Goal: Information Seeking & Learning: Find contact information

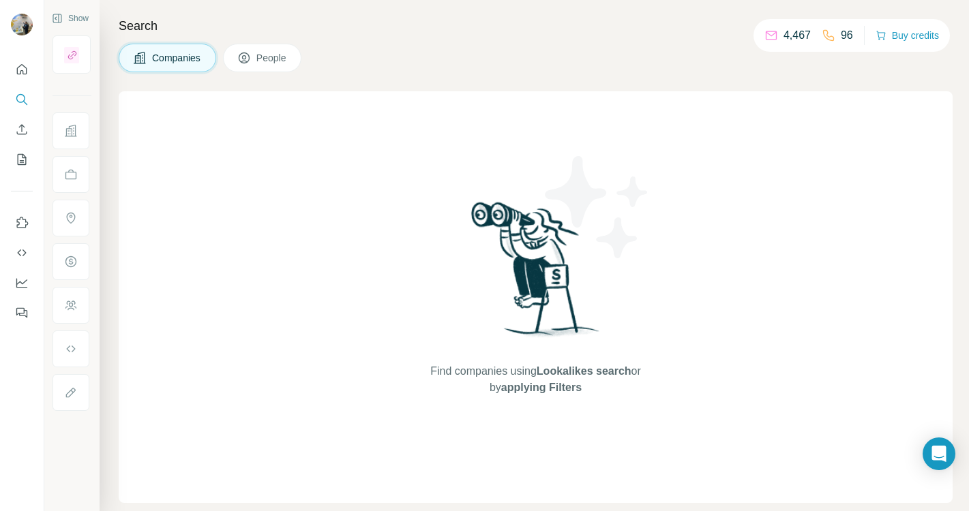
click at [274, 59] on span "People" at bounding box center [271, 58] width 31 height 14
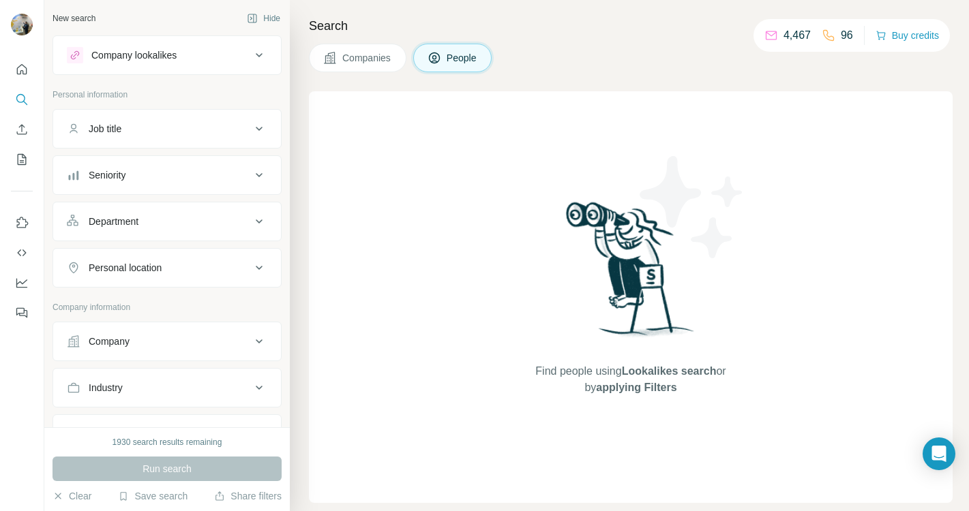
click at [147, 336] on div "Company" at bounding box center [159, 342] width 184 height 14
click at [137, 396] on input "text" at bounding box center [167, 401] width 200 height 25
paste input "**********"
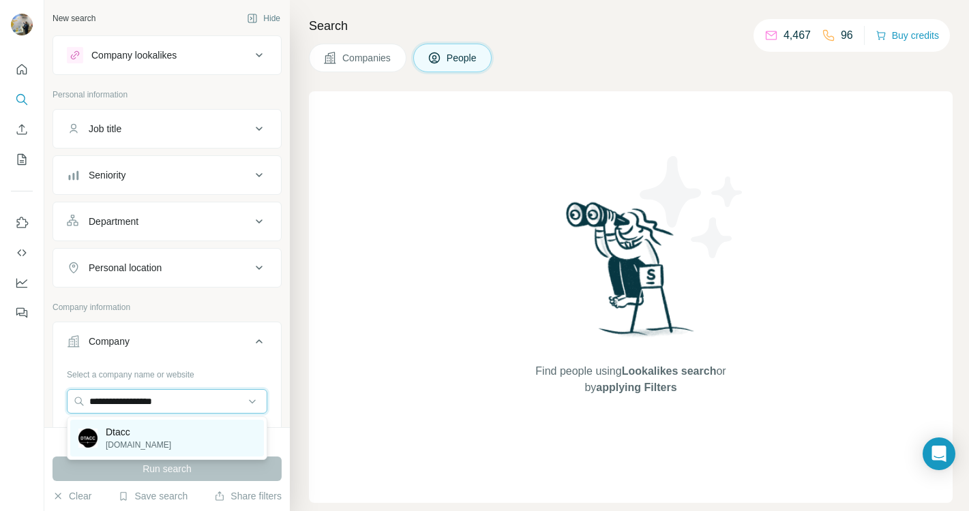
type input "**********"
click at [159, 435] on div "Dtacc [DOMAIN_NAME]" at bounding box center [167, 438] width 194 height 37
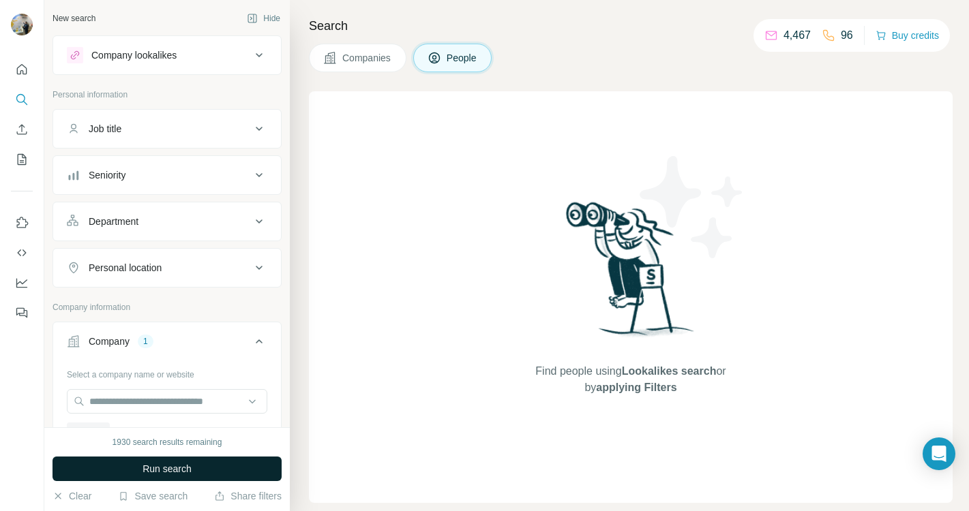
click at [161, 463] on span "Run search" at bounding box center [166, 469] width 49 height 14
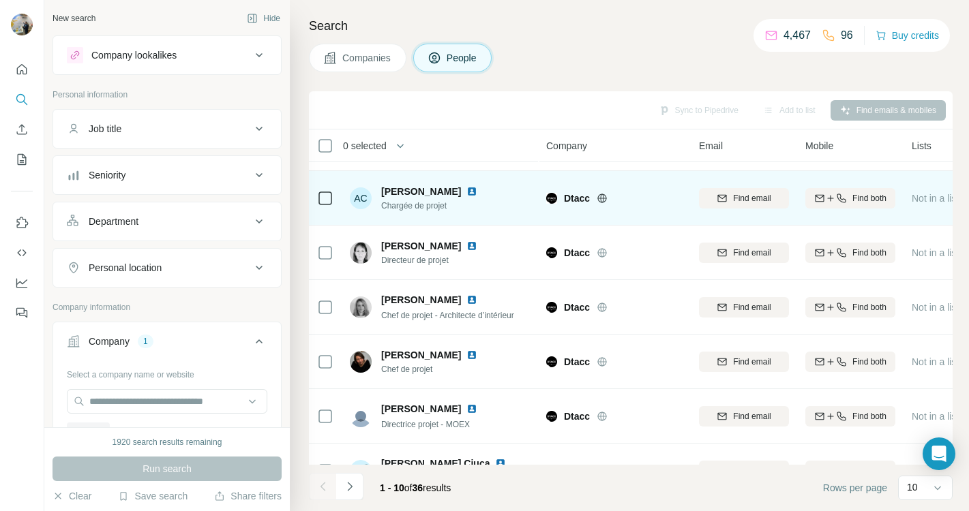
scroll to position [243, 0]
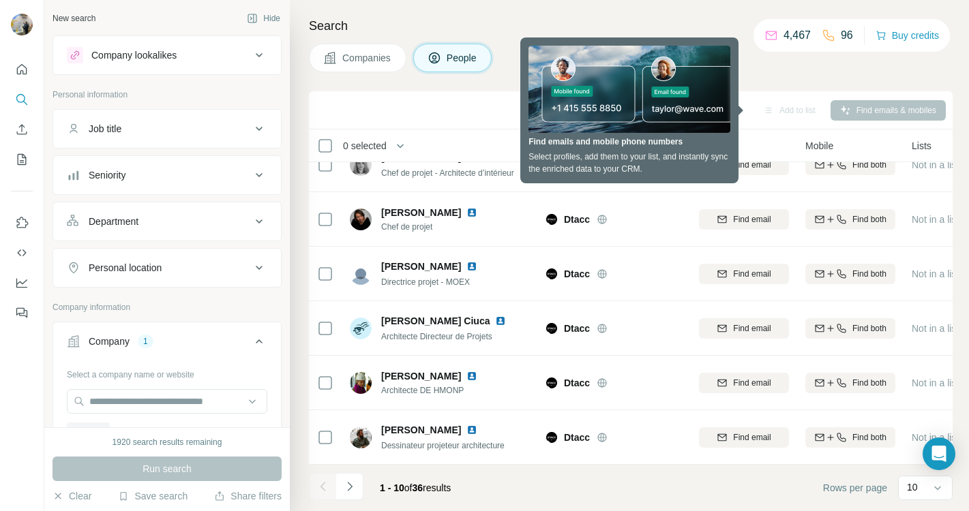
click at [480, 88] on div "Search Companies People Sync to Pipedrive Add to list Find emails & mobiles 0 s…" at bounding box center [629, 255] width 679 height 511
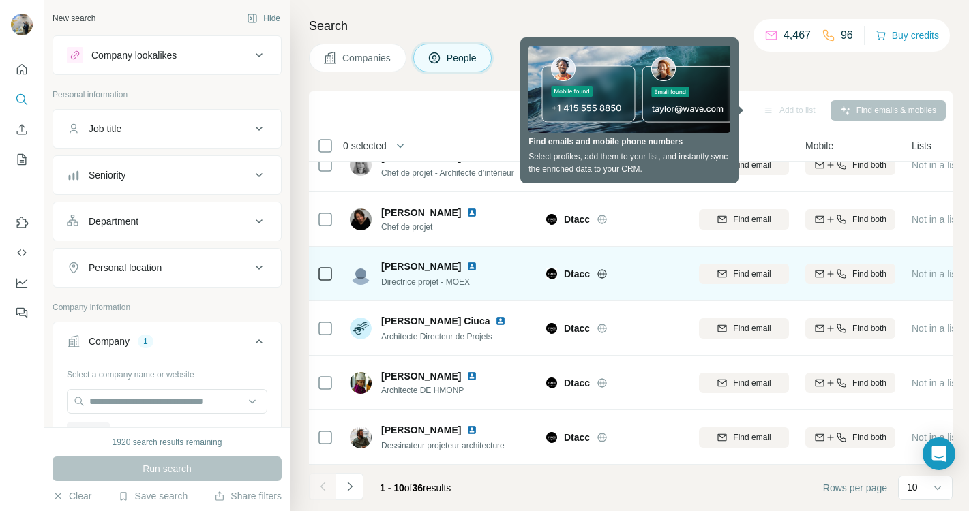
scroll to position [0, 0]
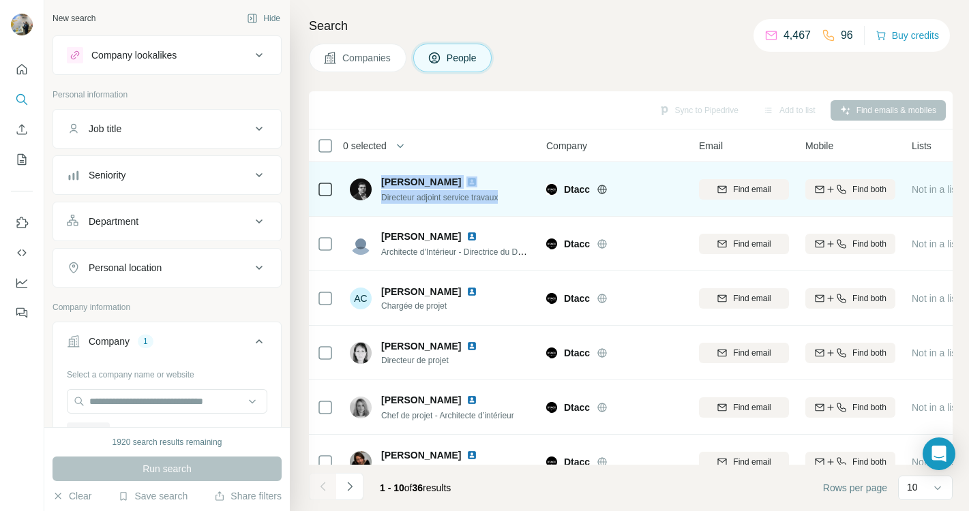
drag, startPoint x: 380, startPoint y: 181, endPoint x: 506, endPoint y: 199, distance: 126.7
click at [506, 199] on div "[PERSON_NAME] Directeur adjoint service travaux" at bounding box center [440, 188] width 181 height 37
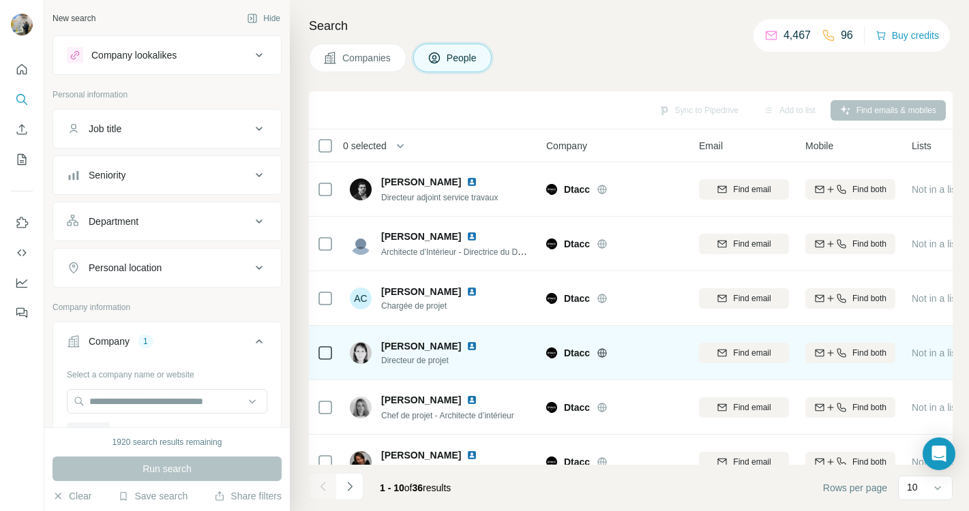
scroll to position [243, 0]
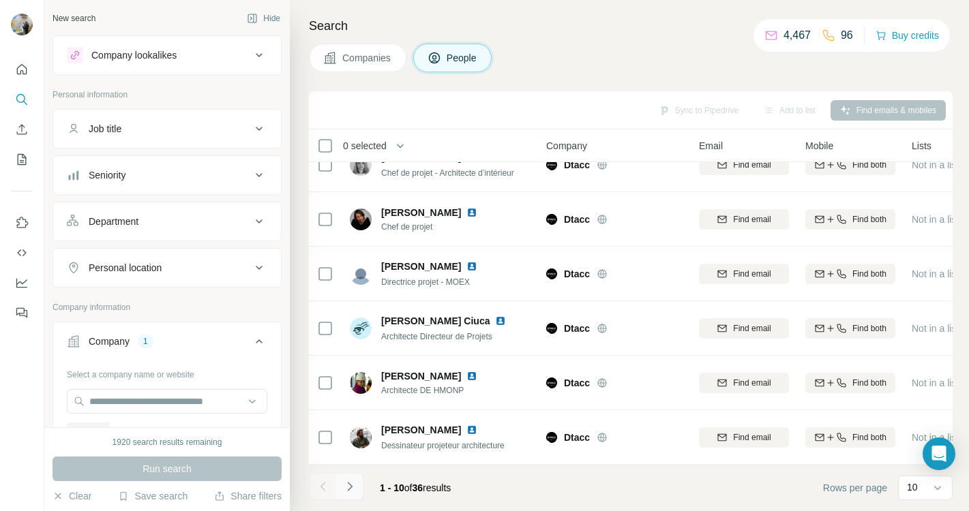
click at [348, 487] on icon "Navigate to next page" at bounding box center [350, 487] width 14 height 14
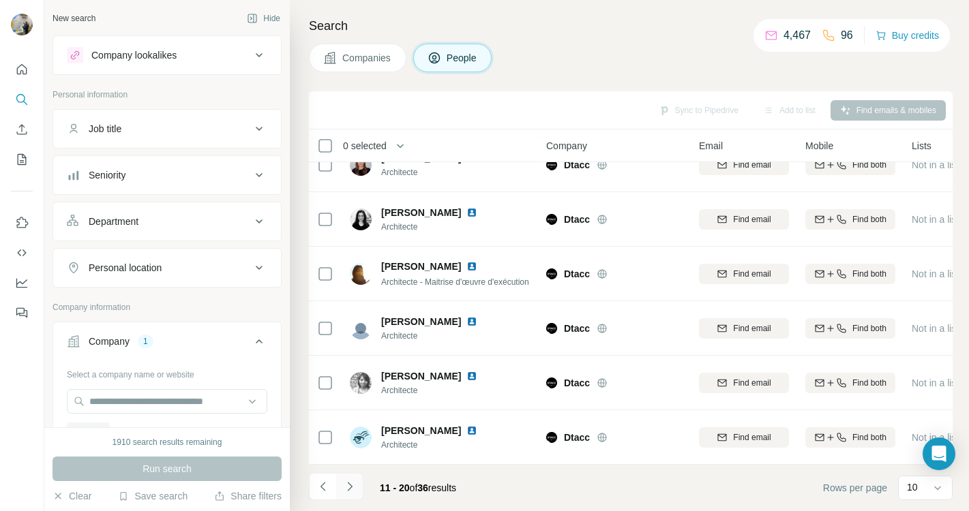
click at [352, 492] on icon "Navigate to next page" at bounding box center [350, 487] width 14 height 14
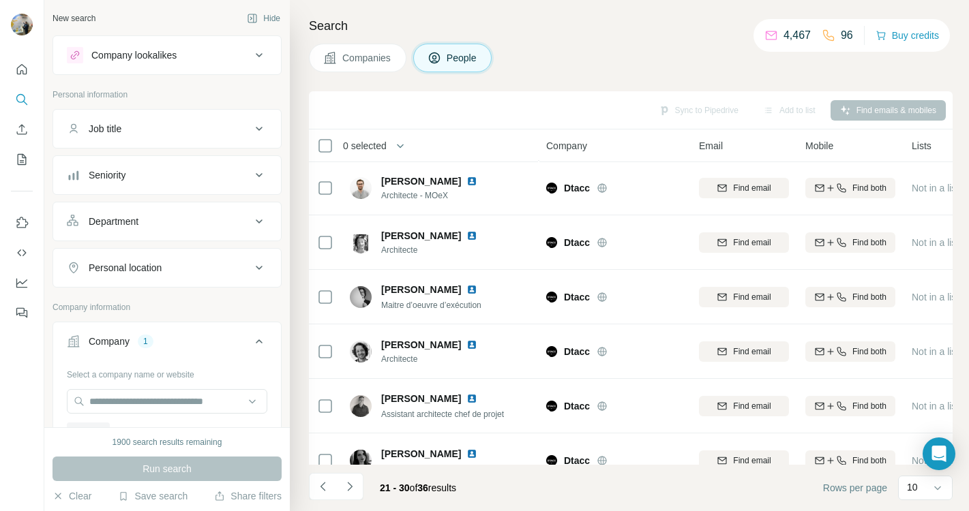
scroll to position [0, 0]
